Goal: Find contact information: Obtain details needed to contact an individual or organization

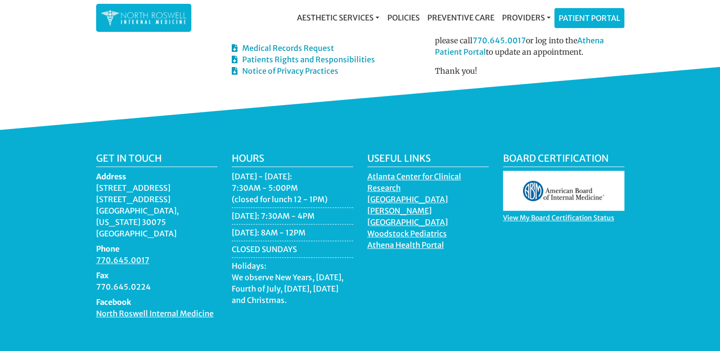
scroll to position [641, 0]
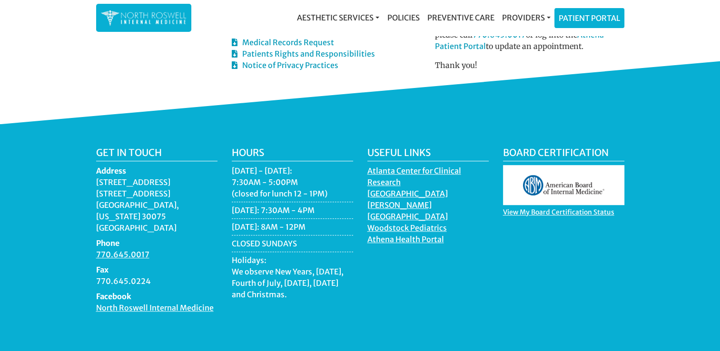
drag, startPoint x: 97, startPoint y: 157, endPoint x: 148, endPoint y: 249, distance: 104.6
click at [148, 249] on dl "Address [STREET_ADDRESS][US_STATE] Phone 770.645.0017 Fax 770.645.0224 Facebook…" at bounding box center [156, 239] width 121 height 148
copy dl "[STREET_ADDRESS][US_STATE] Phone 770.645.0017 Fax 770.645.0224"
click at [96, 198] on dd "[STREET_ADDRESS][US_STATE]" at bounding box center [156, 204] width 121 height 57
click at [127, 176] on dd "[STREET_ADDRESS][US_STATE]" at bounding box center [156, 204] width 121 height 57
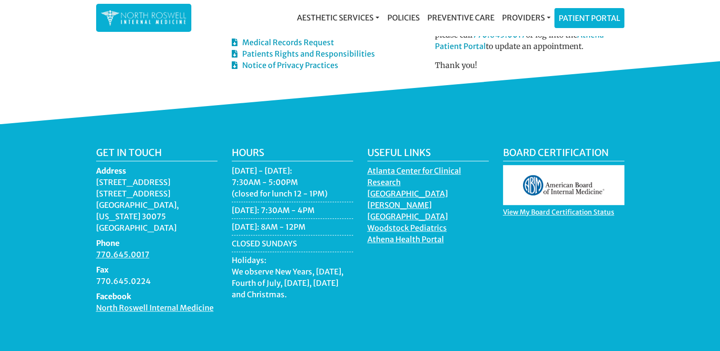
drag, startPoint x: 96, startPoint y: 157, endPoint x: 183, endPoint y: 182, distance: 90.0
click at [183, 182] on dd "[STREET_ADDRESS][US_STATE]" at bounding box center [156, 204] width 121 height 57
copy dd "[STREET_ADDRESS][US_STATE]"
drag, startPoint x: 97, startPoint y: 235, endPoint x: 153, endPoint y: 249, distance: 57.8
click at [153, 249] on dl "Address [STREET_ADDRESS][US_STATE] Phone 770.645.0017 Fax 770.645.0224 Facebook…" at bounding box center [156, 239] width 121 height 148
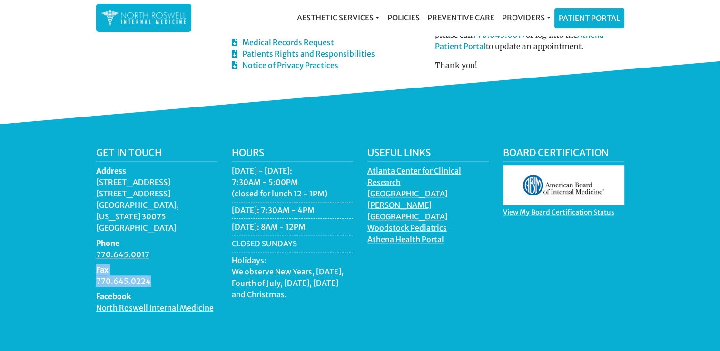
copy dl "Fax 770.645.0224"
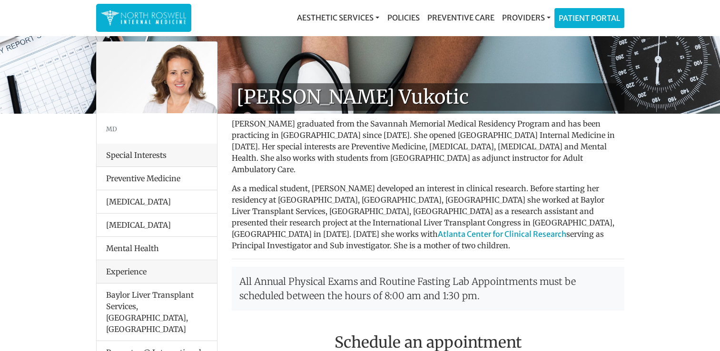
scroll to position [0, 0]
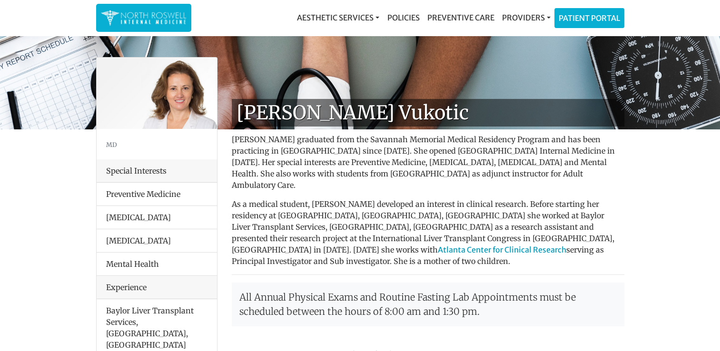
click at [166, 16] on img at bounding box center [144, 18] width 86 height 19
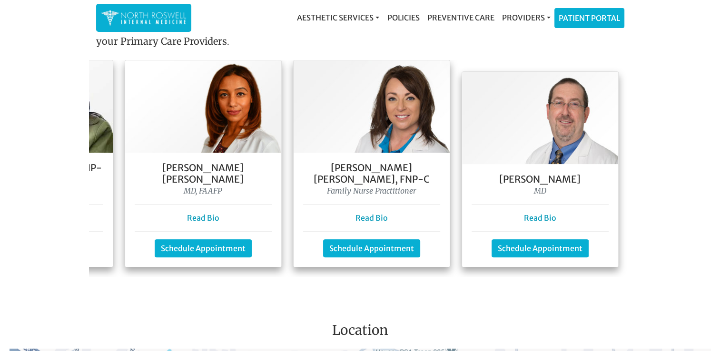
scroll to position [0, 314]
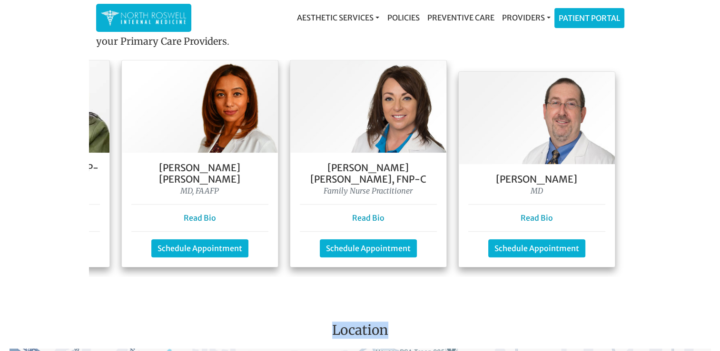
drag, startPoint x: 565, startPoint y: 270, endPoint x: 516, endPoint y: 269, distance: 48.5
click at [516, 269] on main "Welcome To Our Practice Our team of family and internal medicine practitioners …" at bounding box center [360, 61] width 720 height 1759
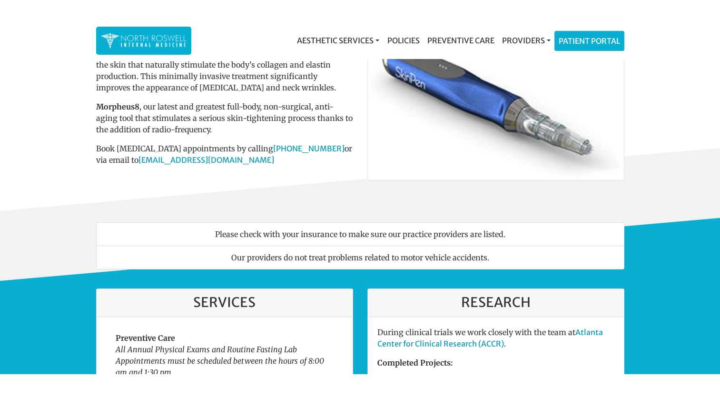
scroll to position [0, 0]
